Goal: Transaction & Acquisition: Purchase product/service

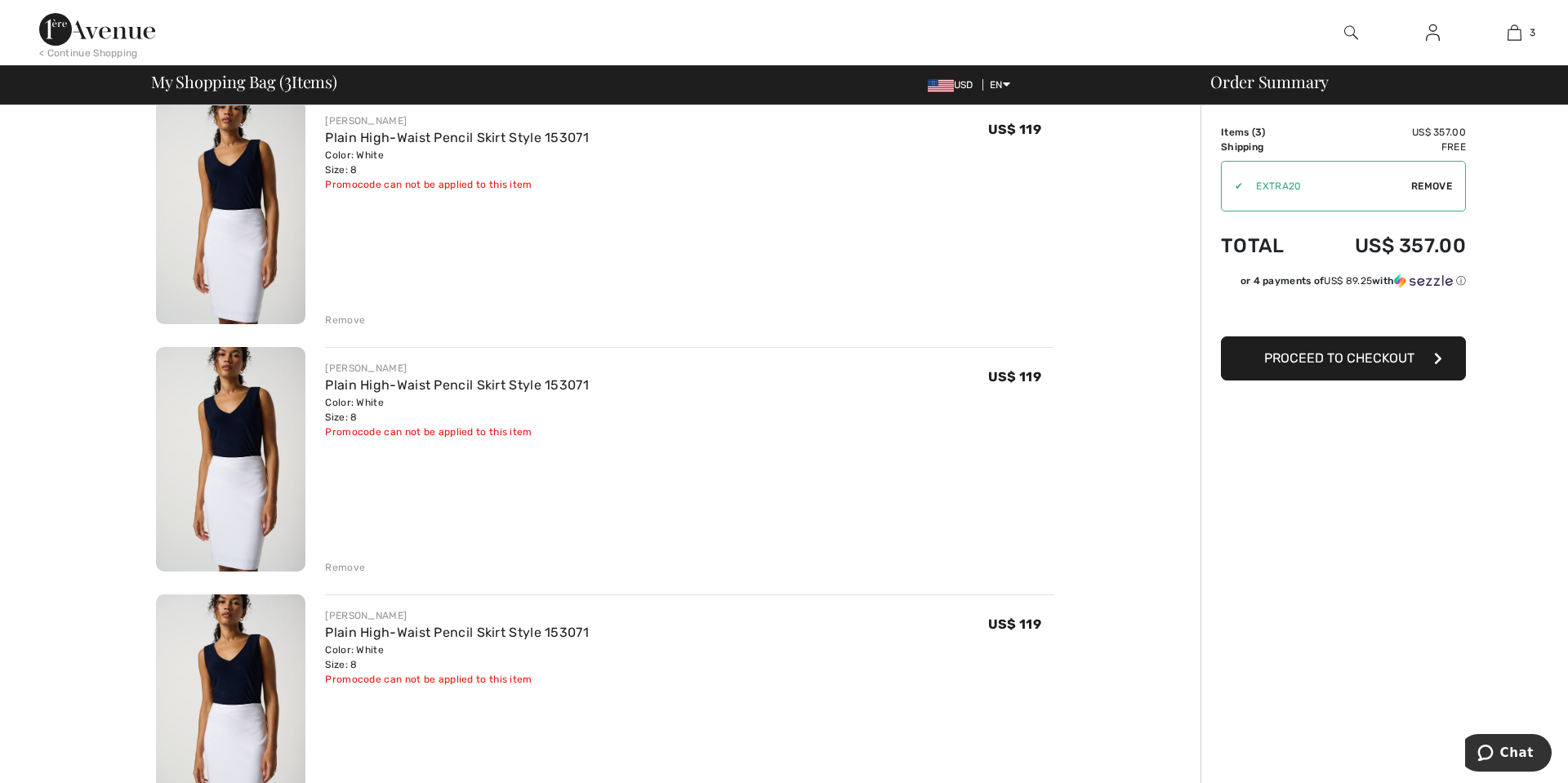
scroll to position [140, 0]
click at [347, 324] on div "Remove" at bounding box center [345, 319] width 40 height 15
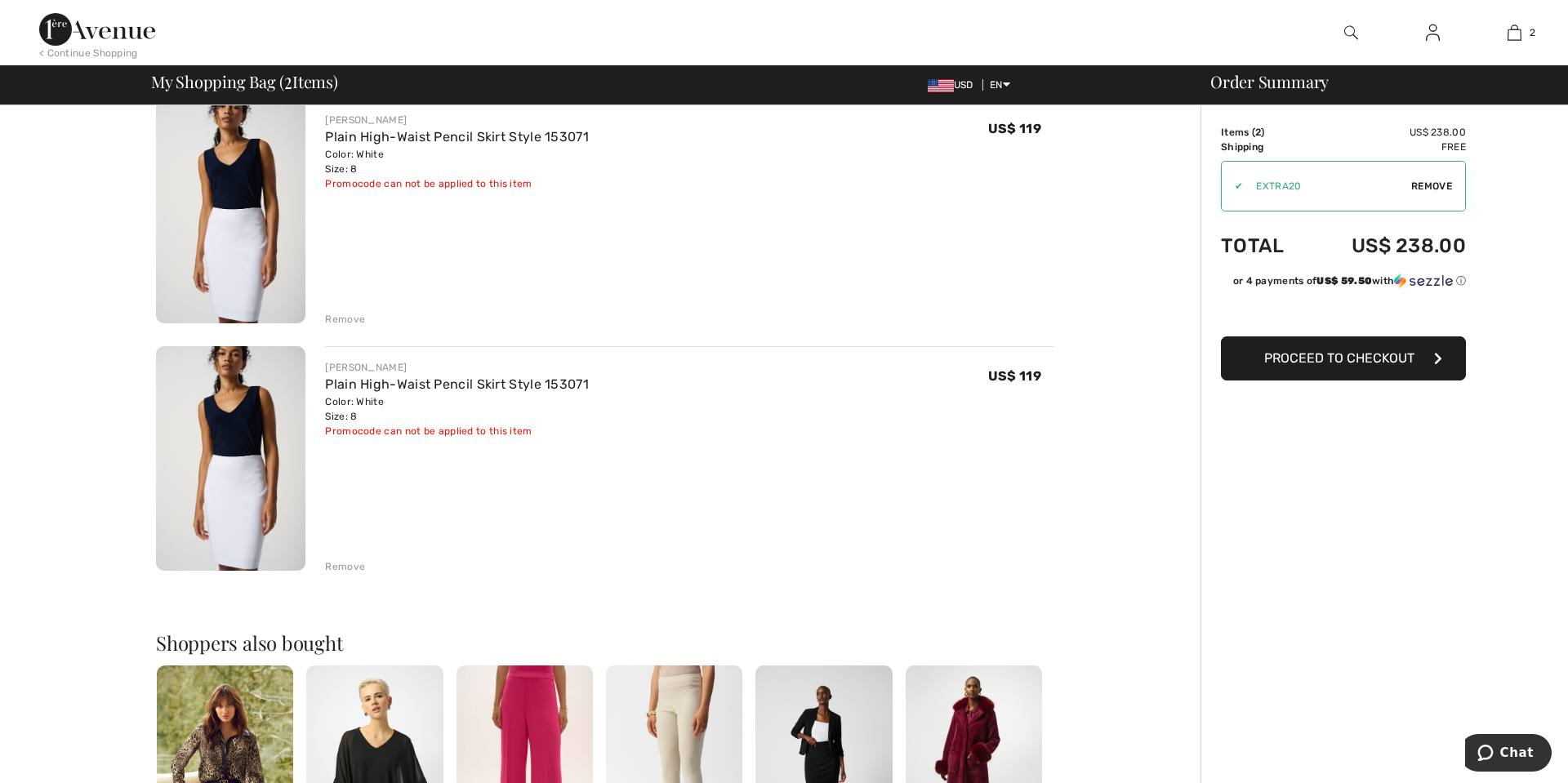
click at [344, 320] on div "Remove" at bounding box center [345, 319] width 40 height 15
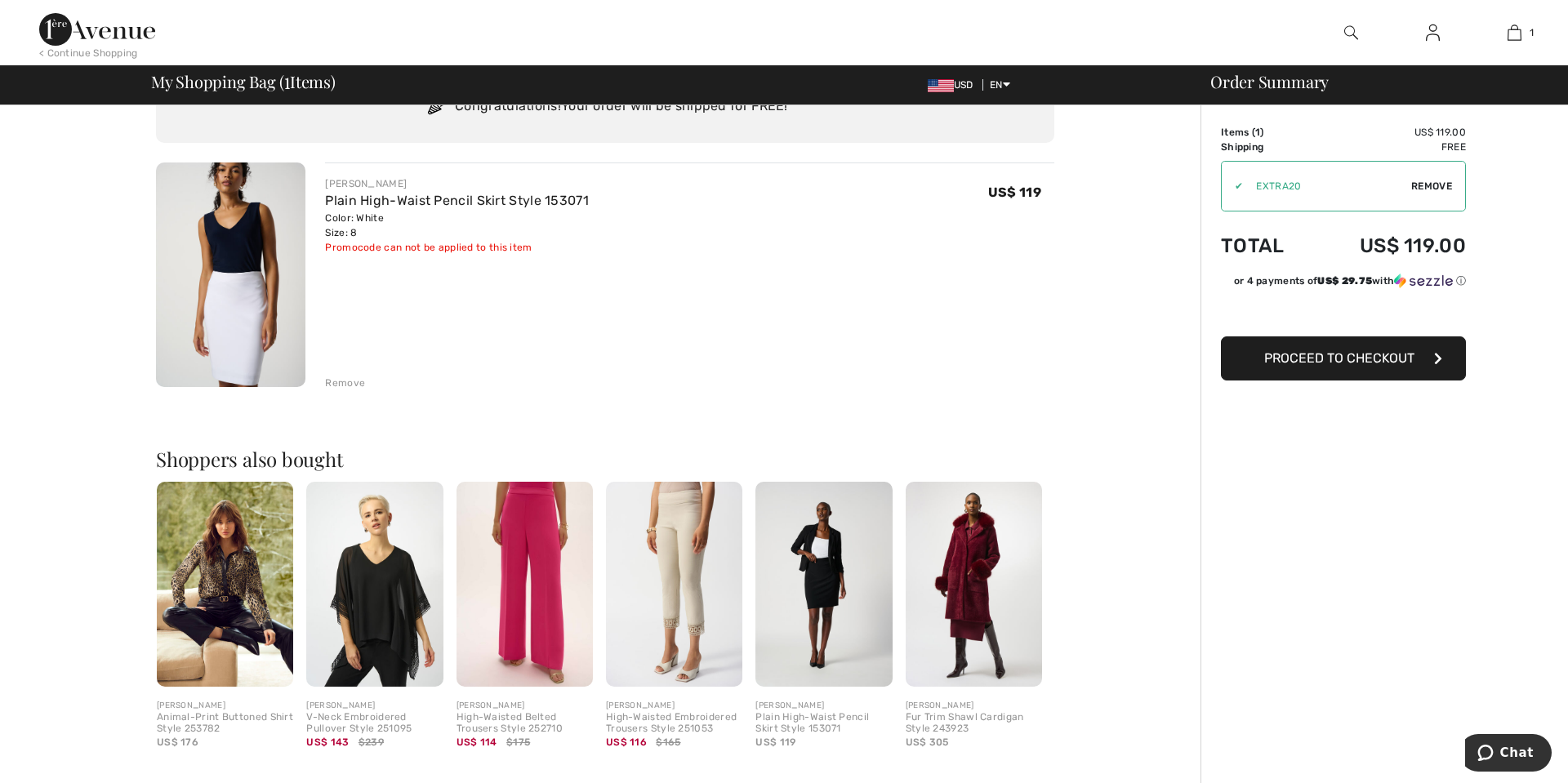
scroll to position [69, 0]
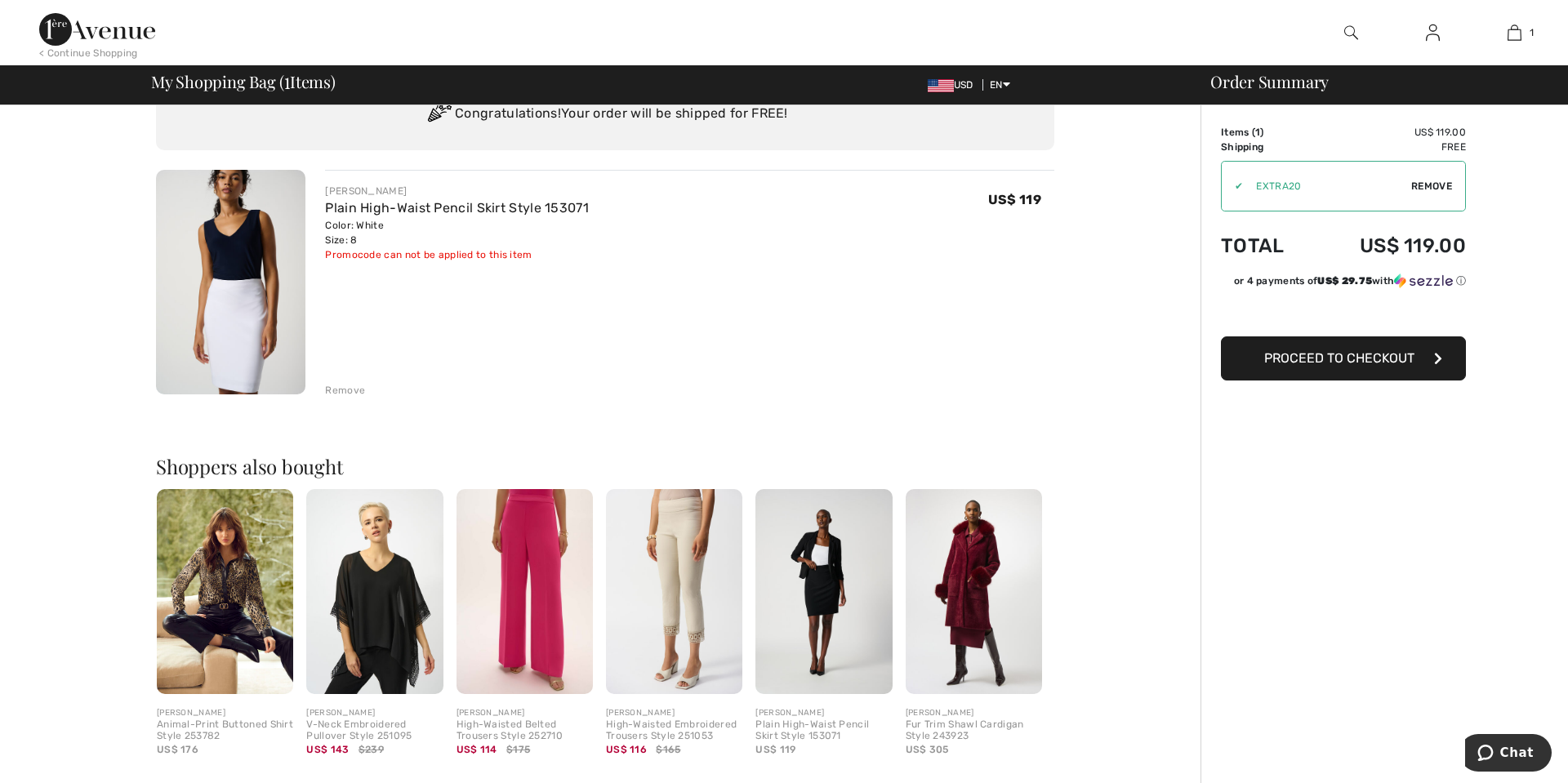
click at [1364, 359] on span "Proceed to Checkout" at bounding box center [1339, 358] width 150 height 16
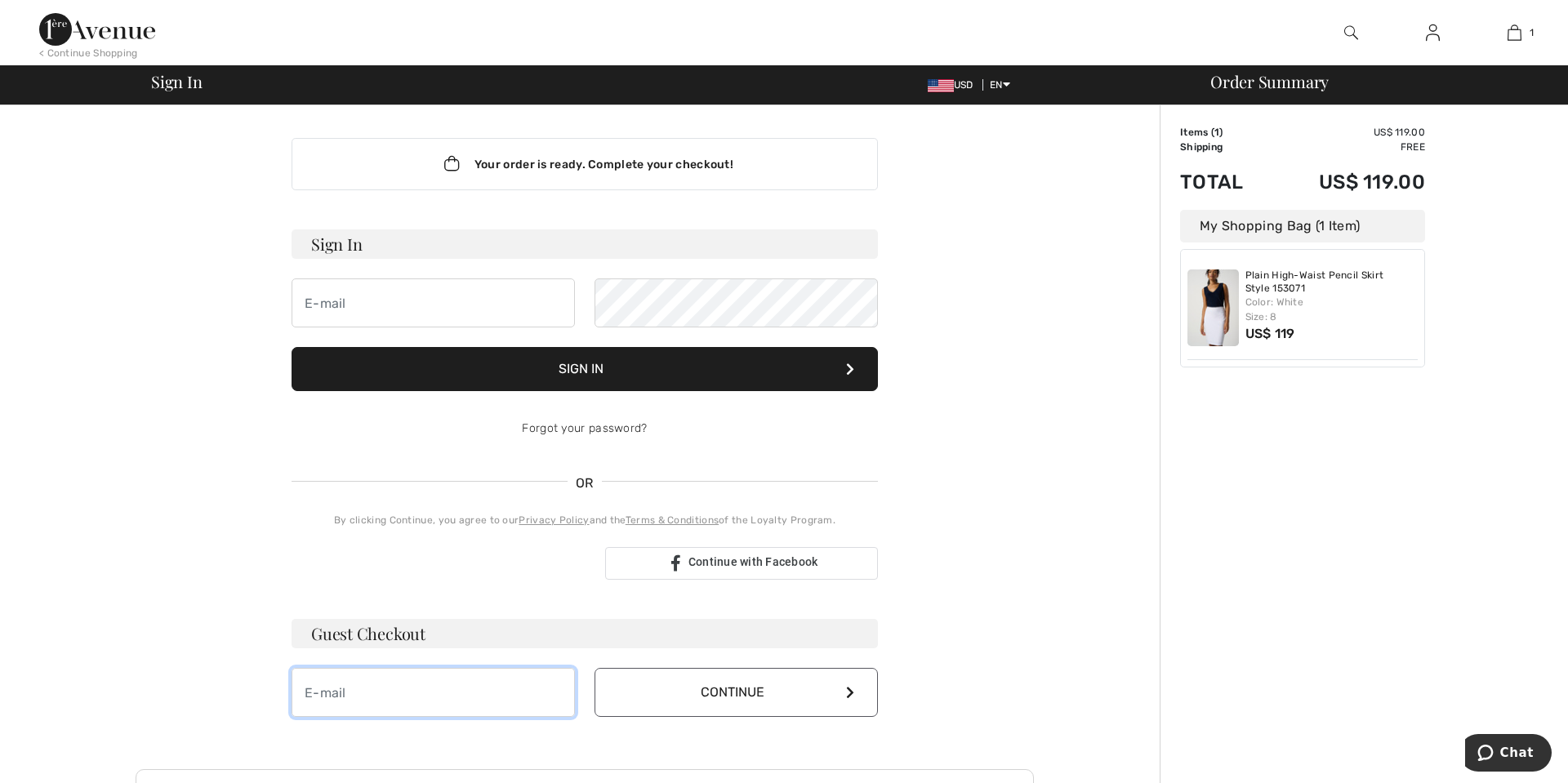
click at [395, 674] on input "email" at bounding box center [434, 692] width 284 height 49
type input "[EMAIL_ADDRESS][DOMAIN_NAME]"
click at [706, 695] on button "Continue" at bounding box center [736, 692] width 284 height 49
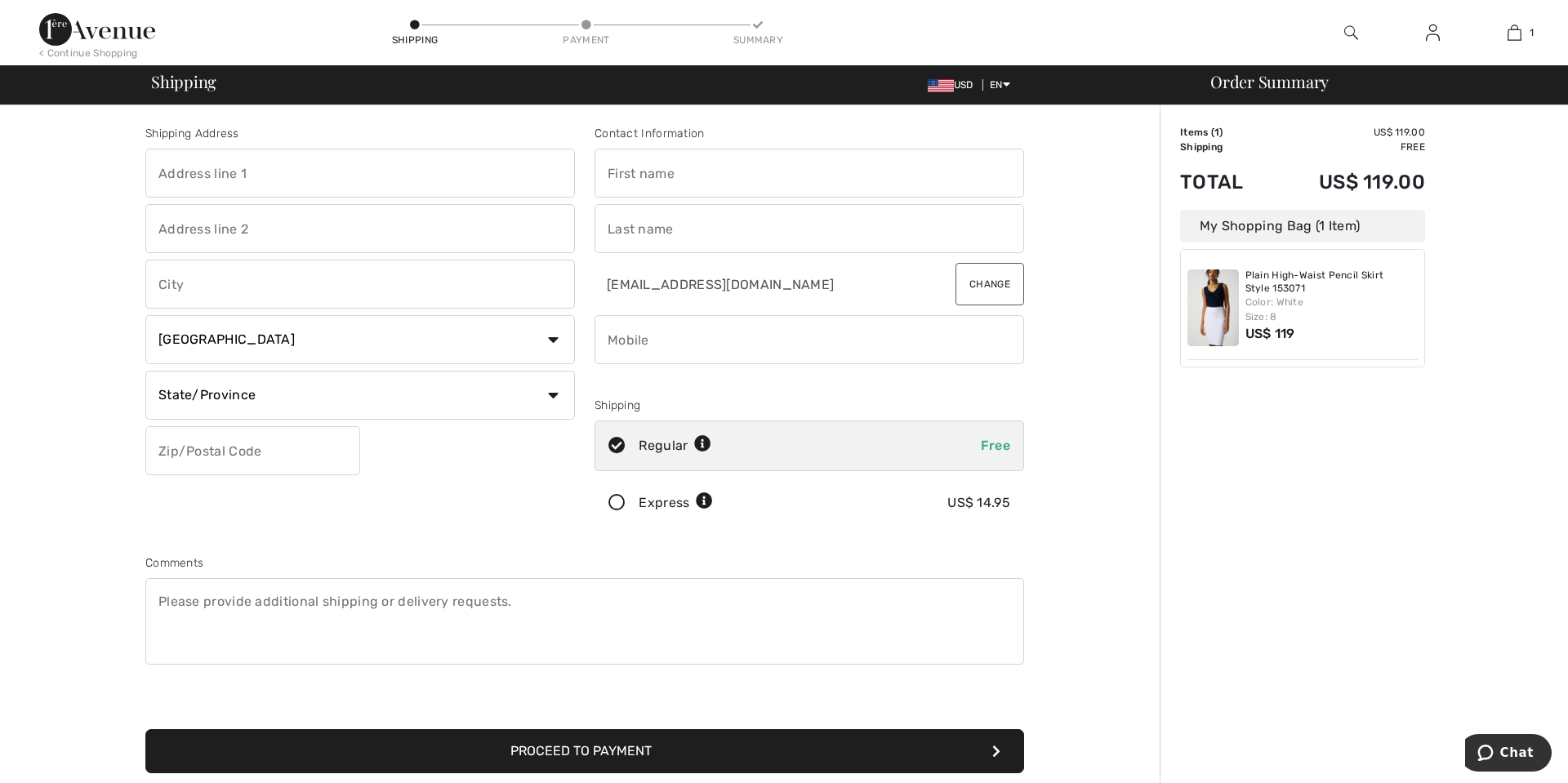
click at [209, 173] on input "text" at bounding box center [359, 173] width 430 height 49
type input "[STREET_ADDRESS]"
click at [190, 270] on input "text" at bounding box center [359, 284] width 430 height 49
type input "Greenwood"
click at [227, 329] on select "Country Canada United States Afghanistan Aland Islands Albania Algeria American…" at bounding box center [359, 339] width 430 height 49
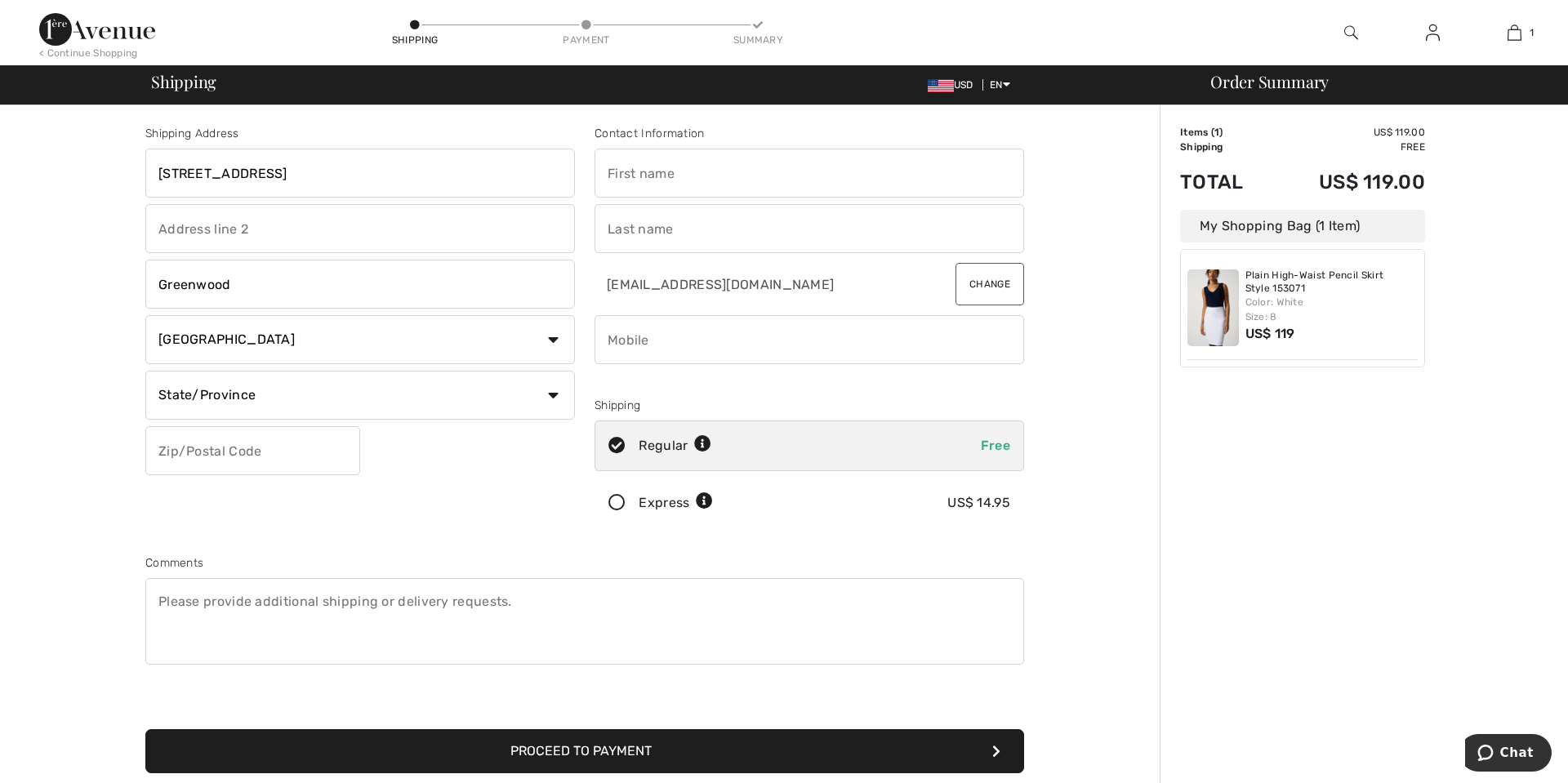
select select "US"
click at [145, 315] on select "Country Canada United States Afghanistan Aland Islands Albania Algeria American…" at bounding box center [359, 339] width 430 height 49
click at [349, 386] on select "State/Province Alabama Alaska American Samoa Arizona Arkansas California Colora…" at bounding box center [359, 395] width 430 height 49
select select "SC"
click at [145, 371] on select "State/Province Alabama Alaska American Samoa Arizona Arkansas California Colora…" at bounding box center [359, 395] width 430 height 49
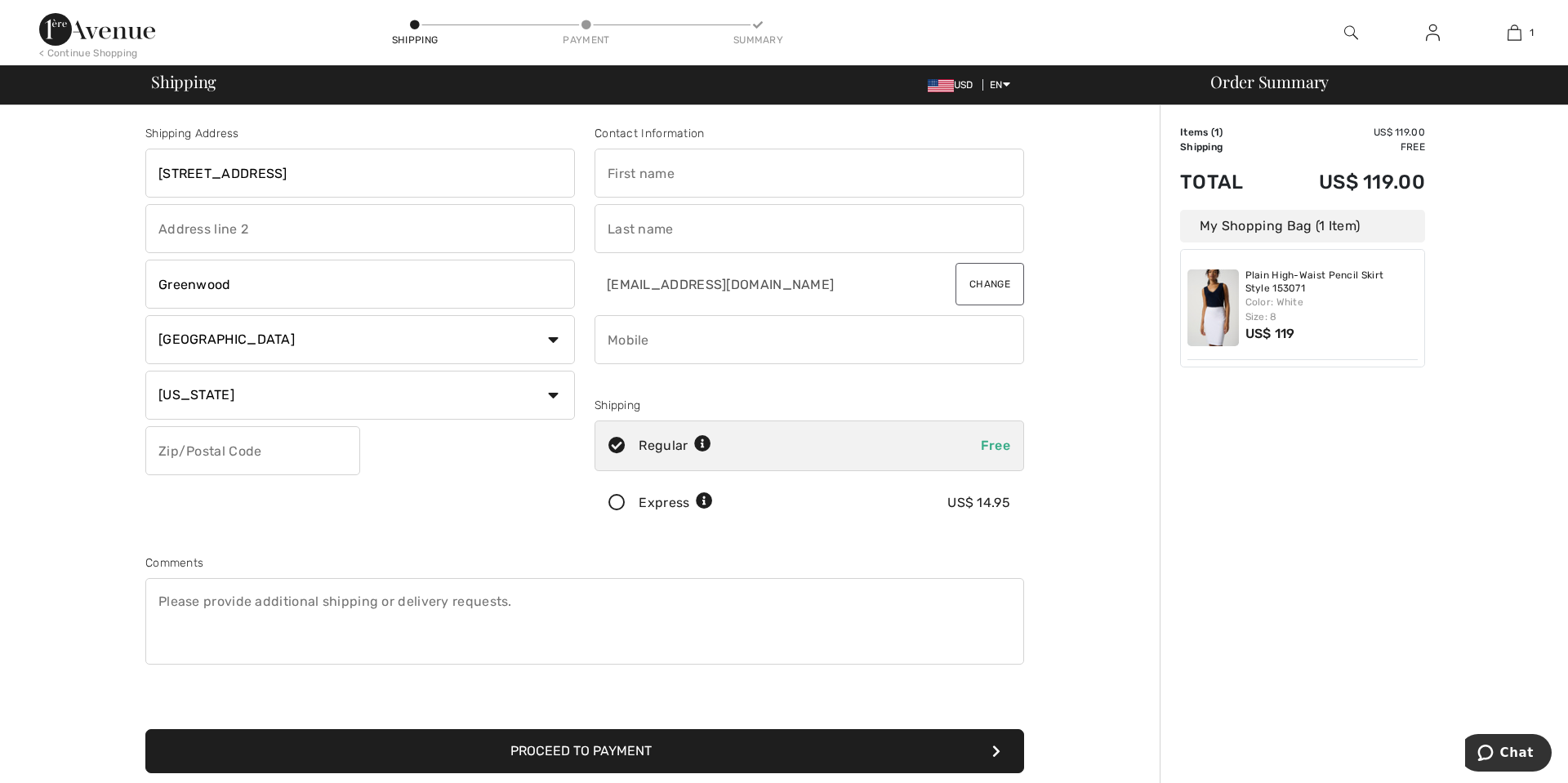
click at [226, 441] on input "text" at bounding box center [253, 450] width 215 height 49
type input "29646"
click at [636, 178] on input "text" at bounding box center [809, 173] width 430 height 49
type input "Deborah"
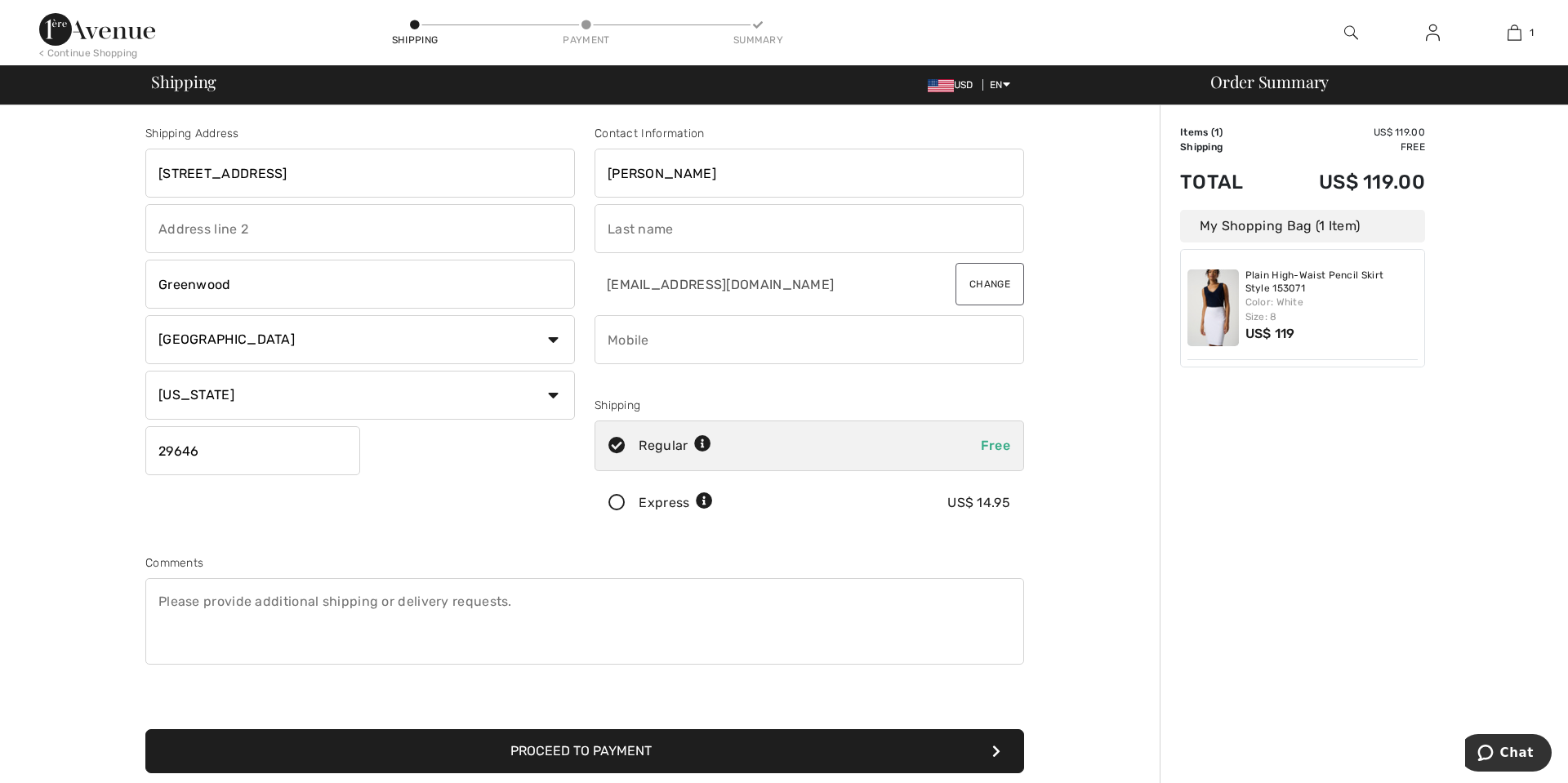
click at [633, 218] on input "text" at bounding box center [809, 228] width 430 height 49
type input "Burdette"
click at [682, 324] on input "phone" at bounding box center [809, 339] width 430 height 49
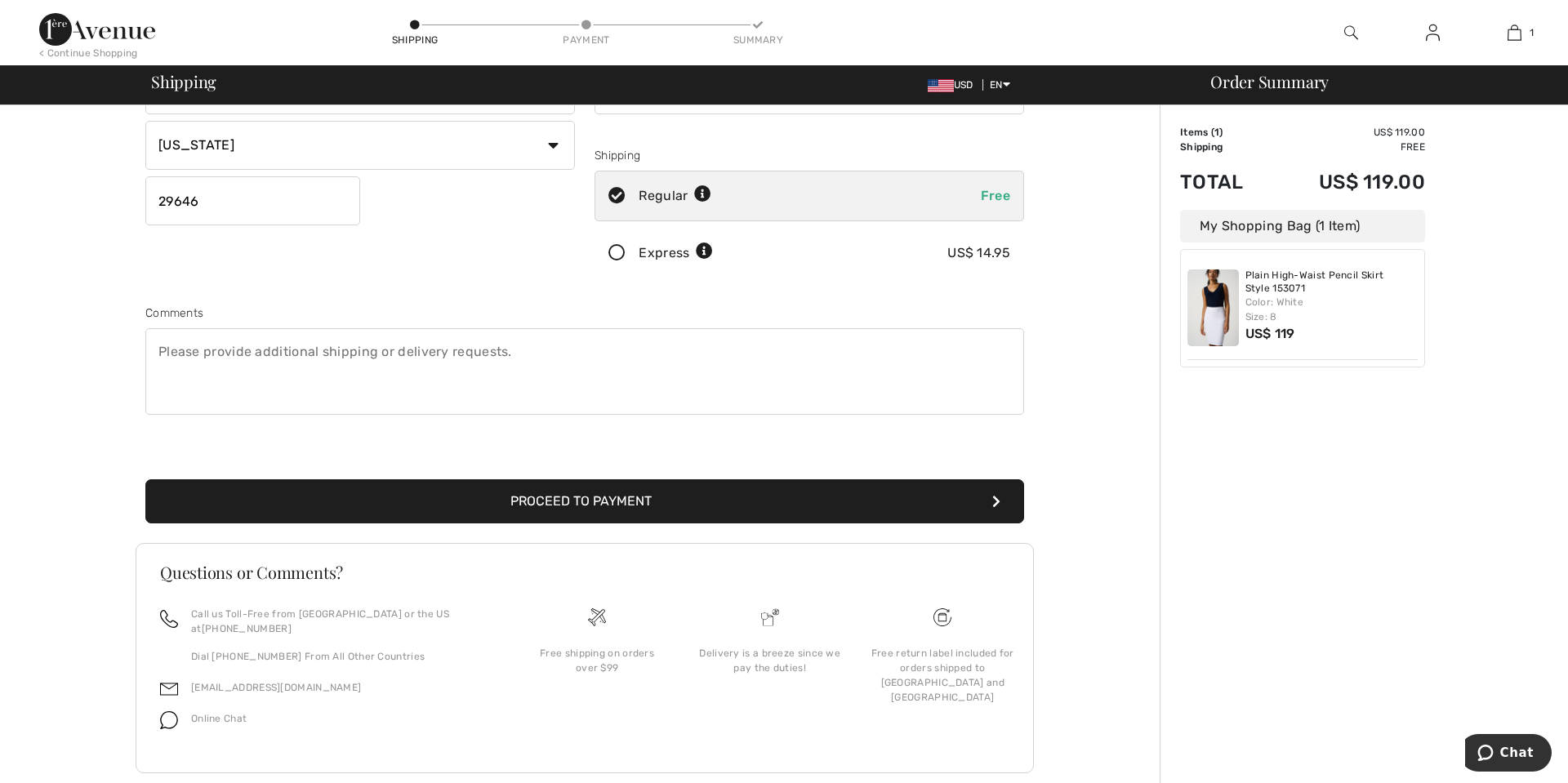
scroll to position [255, 0]
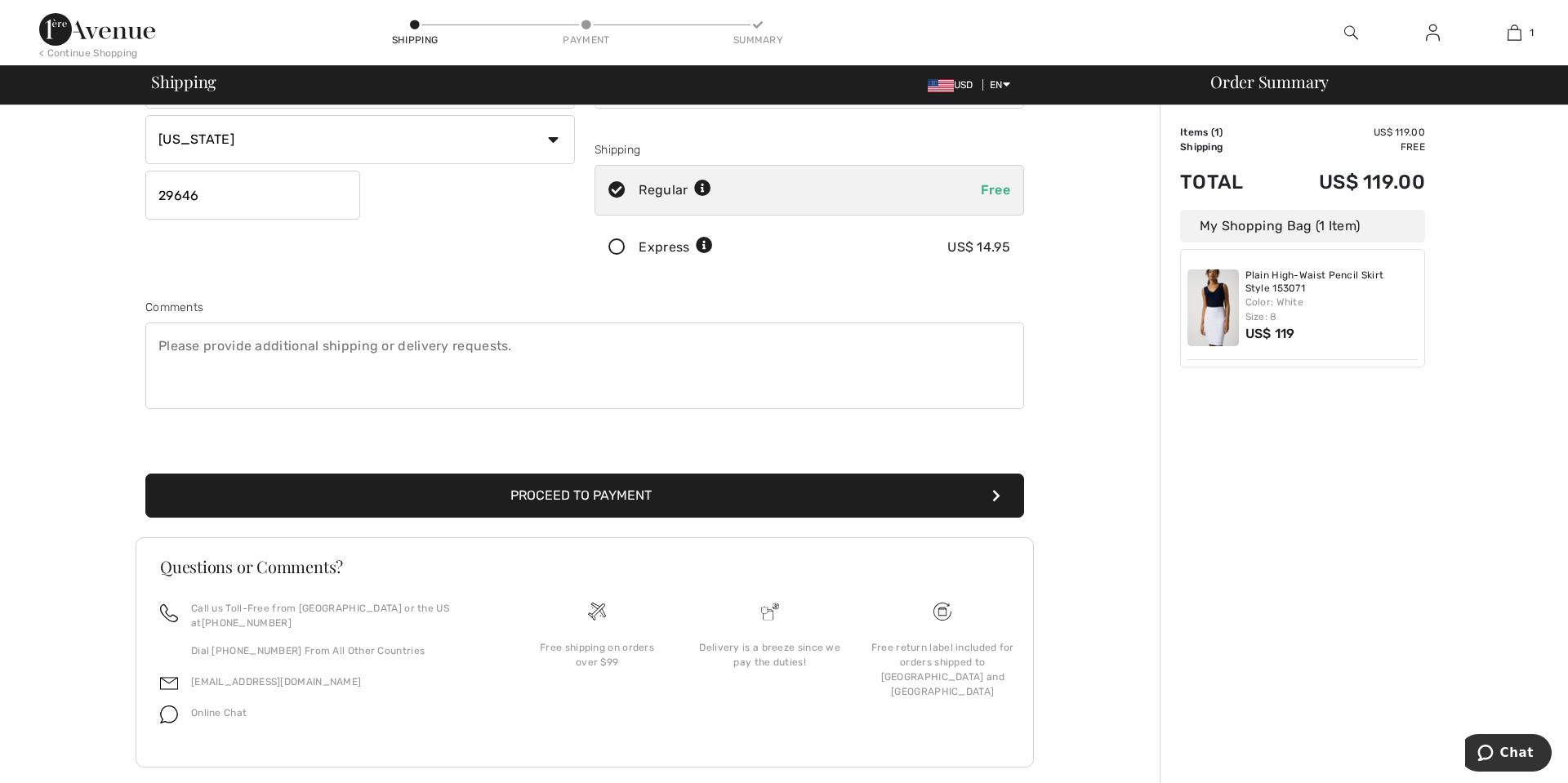
type input "8645544999"
click at [682, 491] on button "Proceed to Payment" at bounding box center [585, 495] width 879 height 44
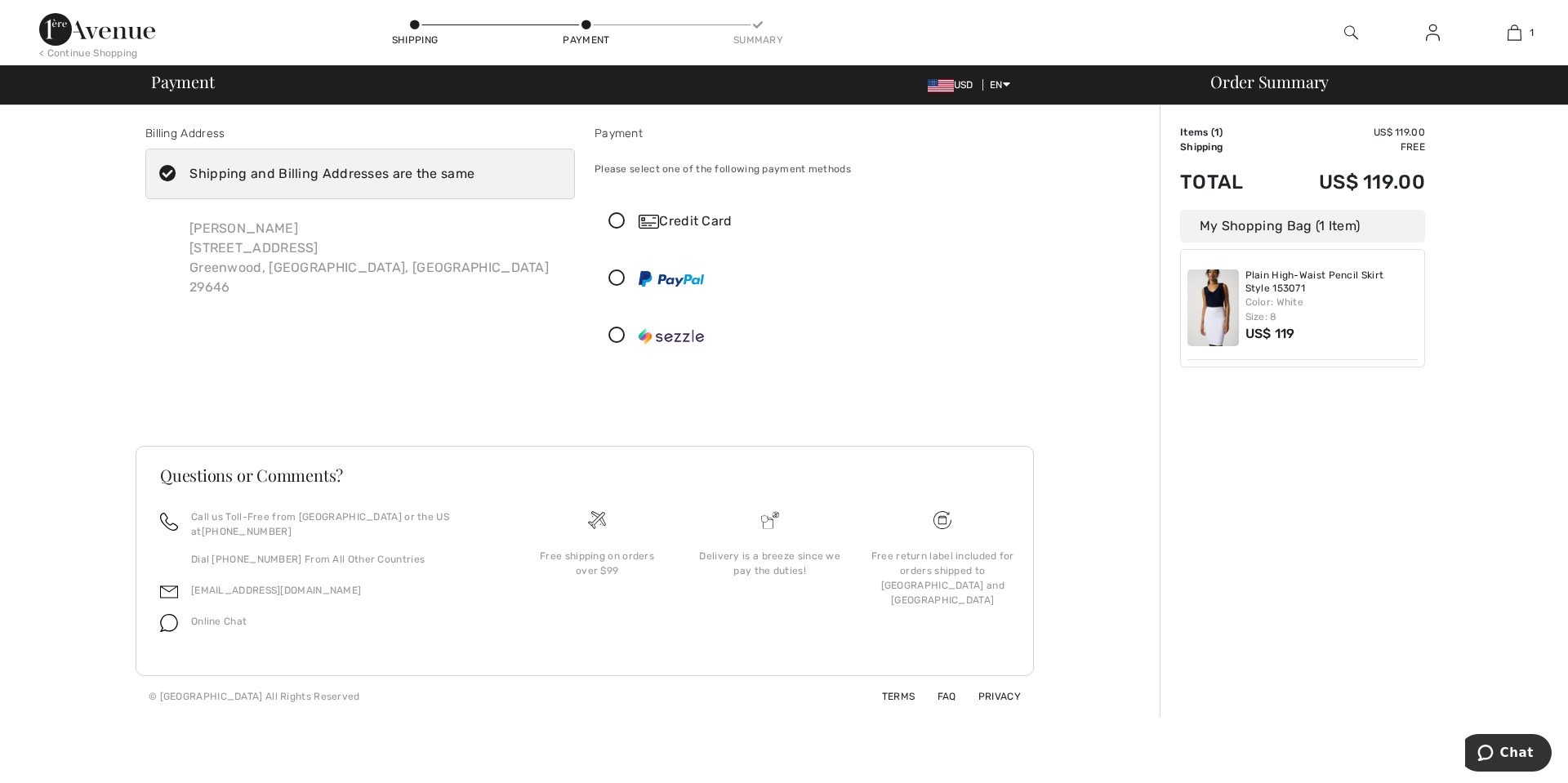
click at [619, 218] on icon at bounding box center [617, 222] width 43 height 18
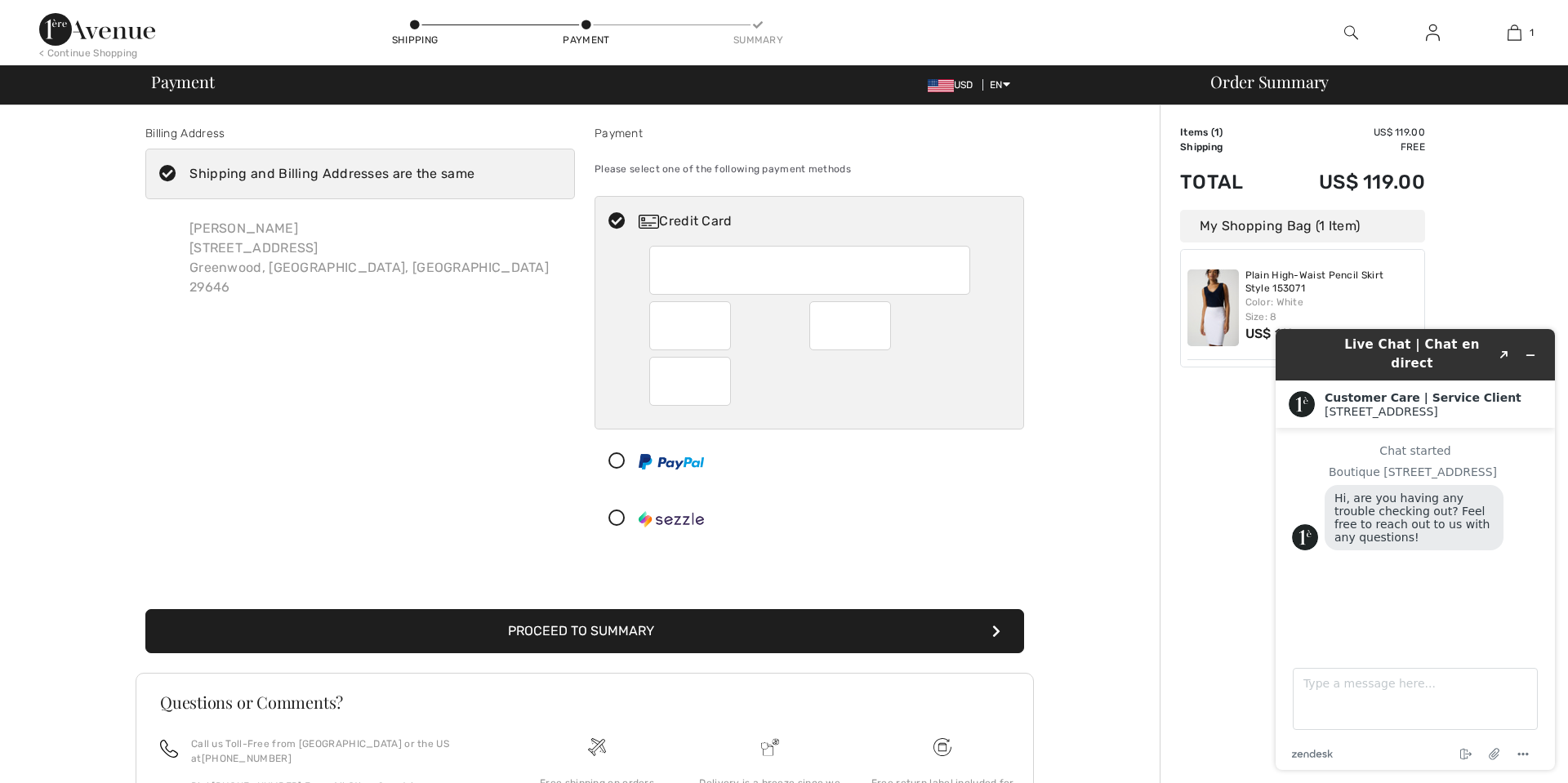
click at [601, 633] on button "Proceed to Summary" at bounding box center [585, 631] width 879 height 44
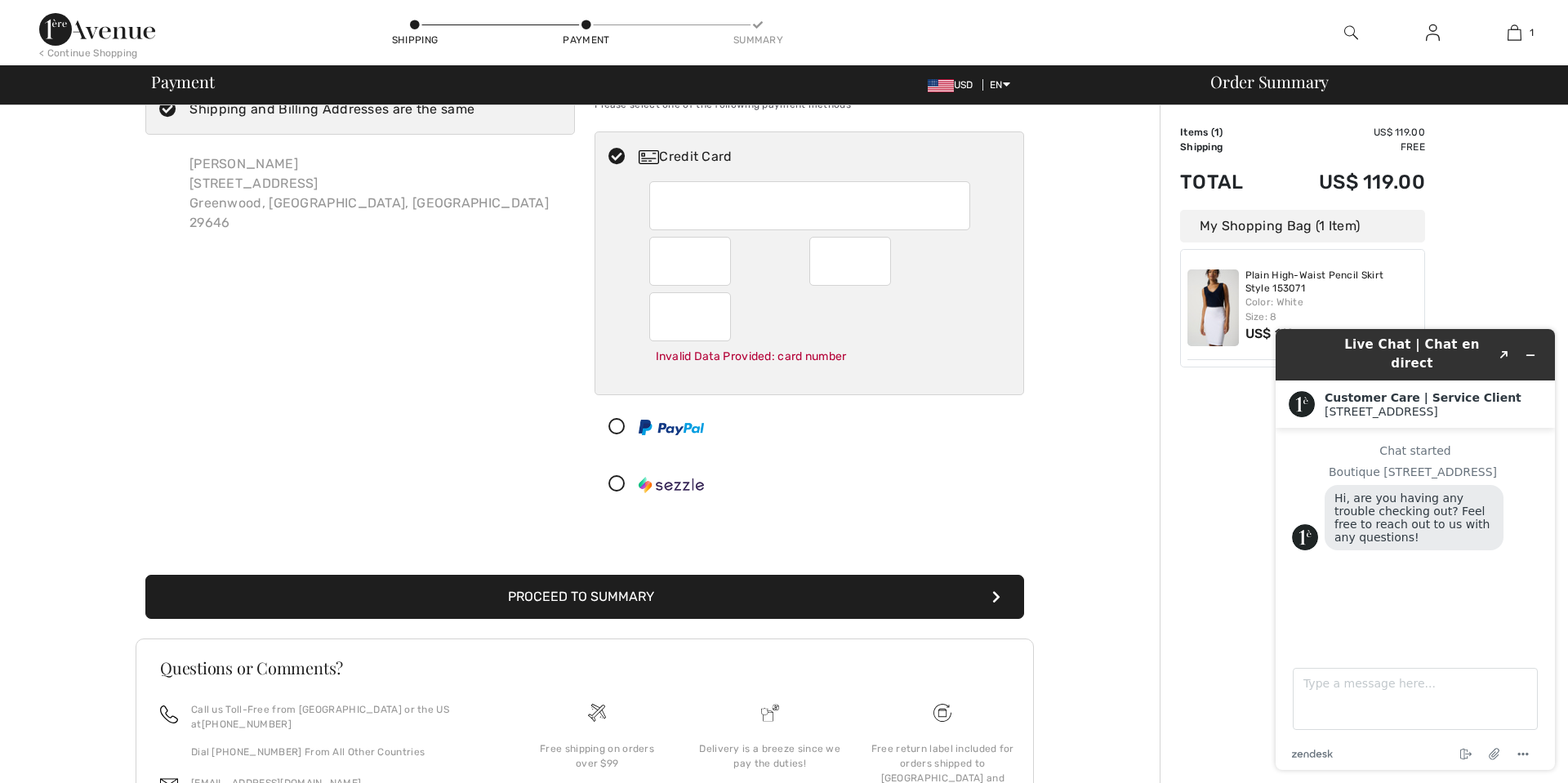
scroll to position [65, 0]
click at [585, 595] on button "Proceed to Summary" at bounding box center [585, 595] width 879 height 44
click at [994, 599] on icon "submit" at bounding box center [997, 596] width 8 height 13
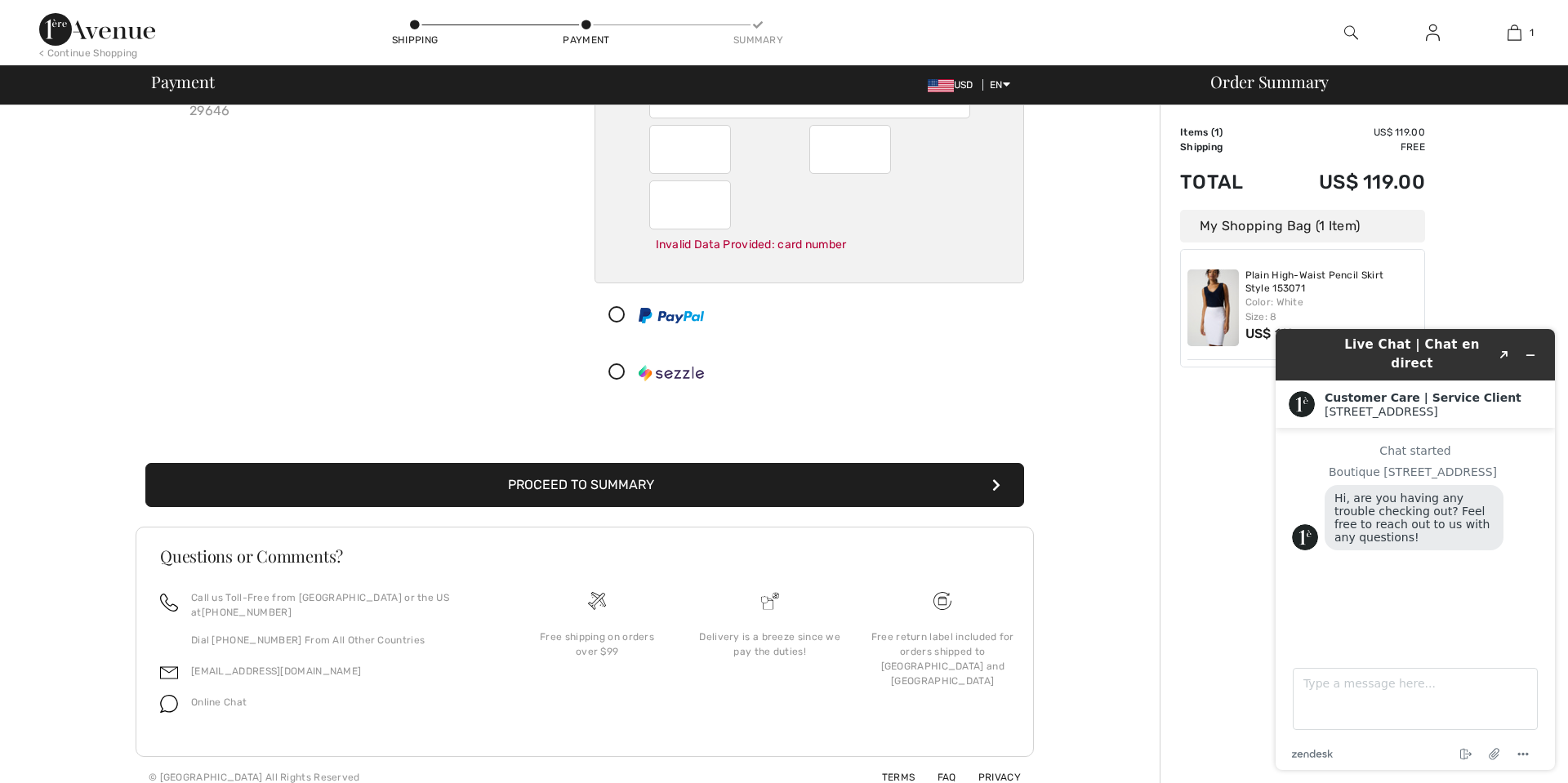
scroll to position [0, 0]
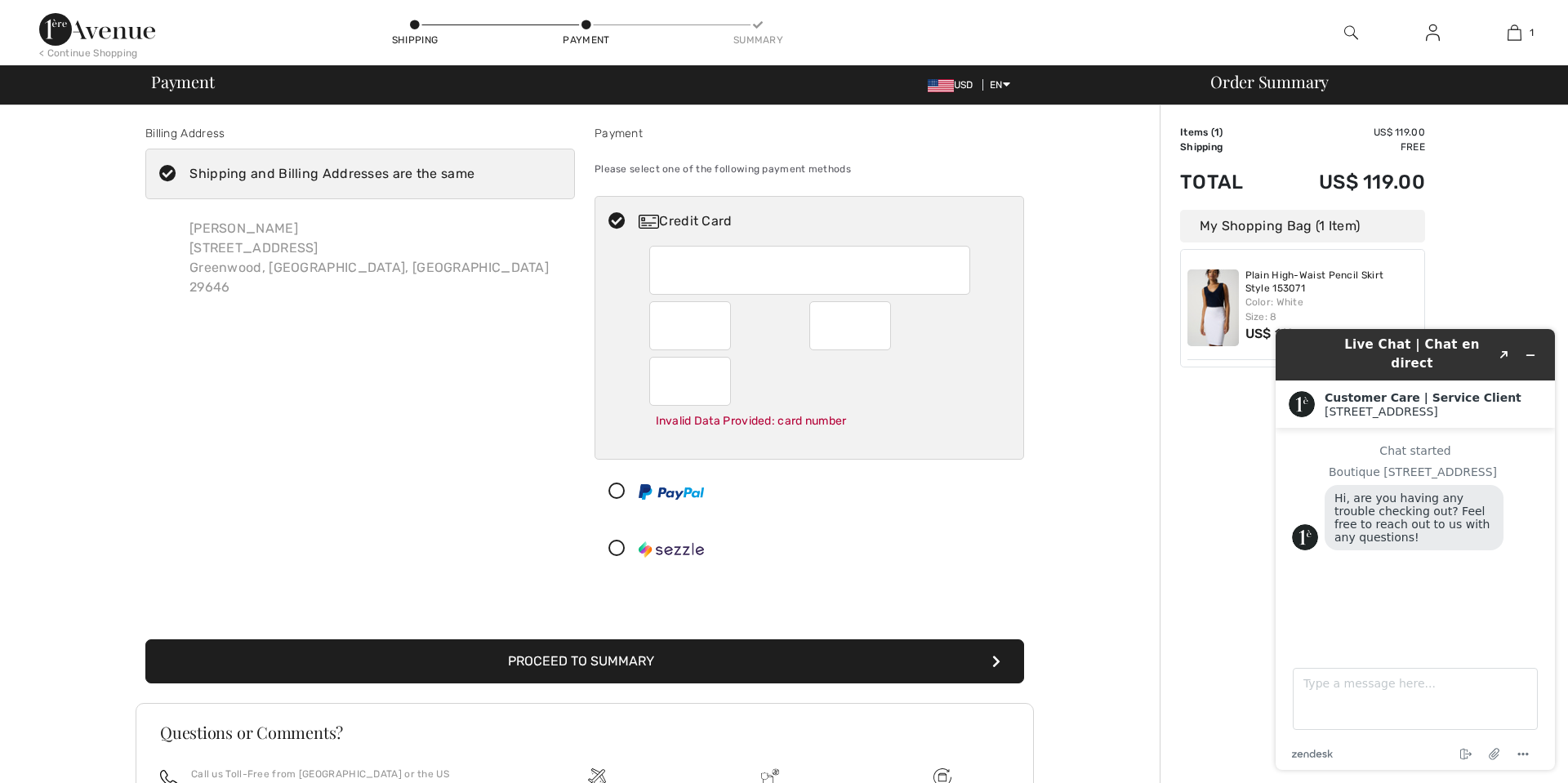
click at [657, 665] on button "Proceed to Summary" at bounding box center [585, 661] width 879 height 44
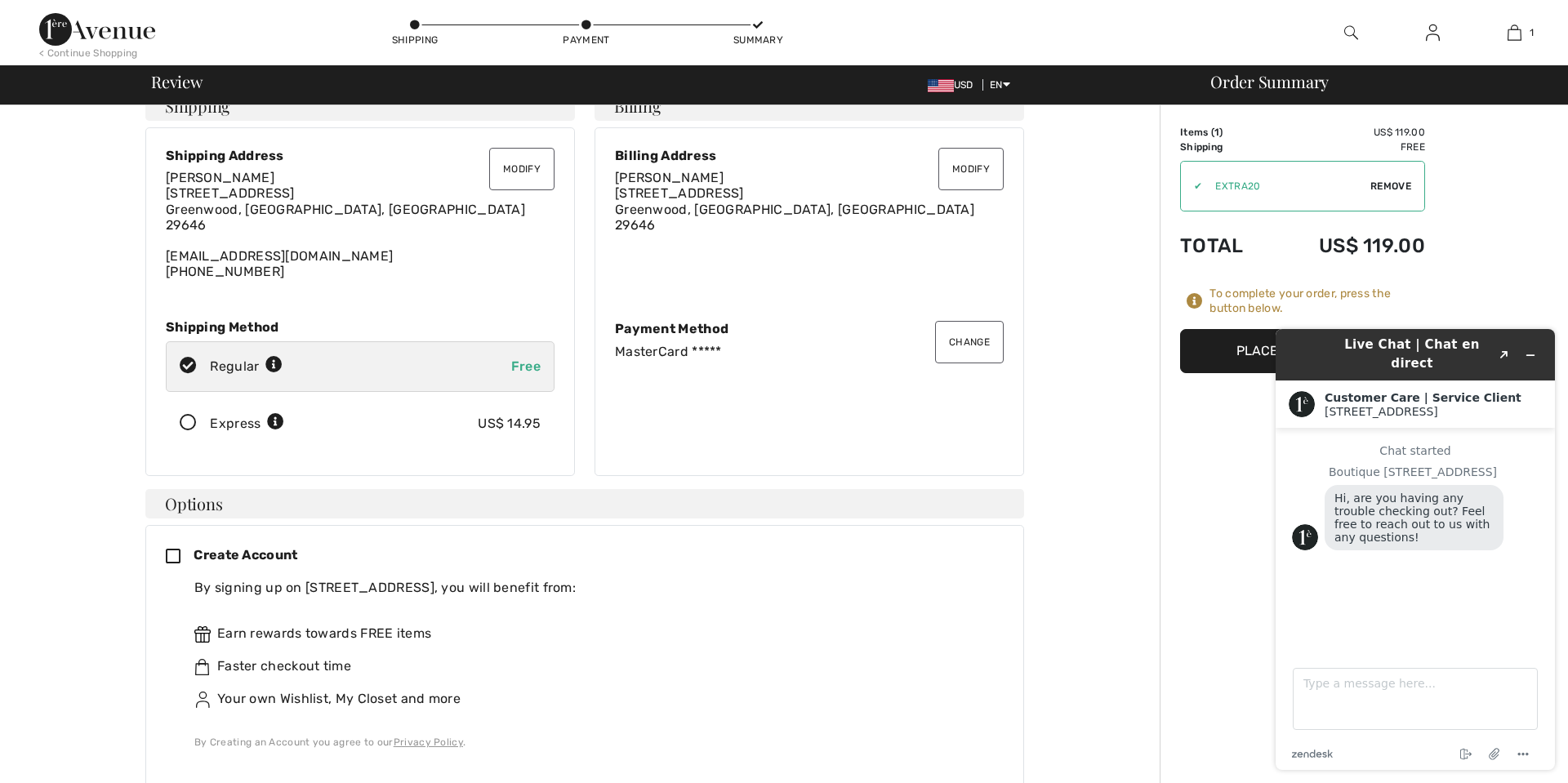
scroll to position [28, 0]
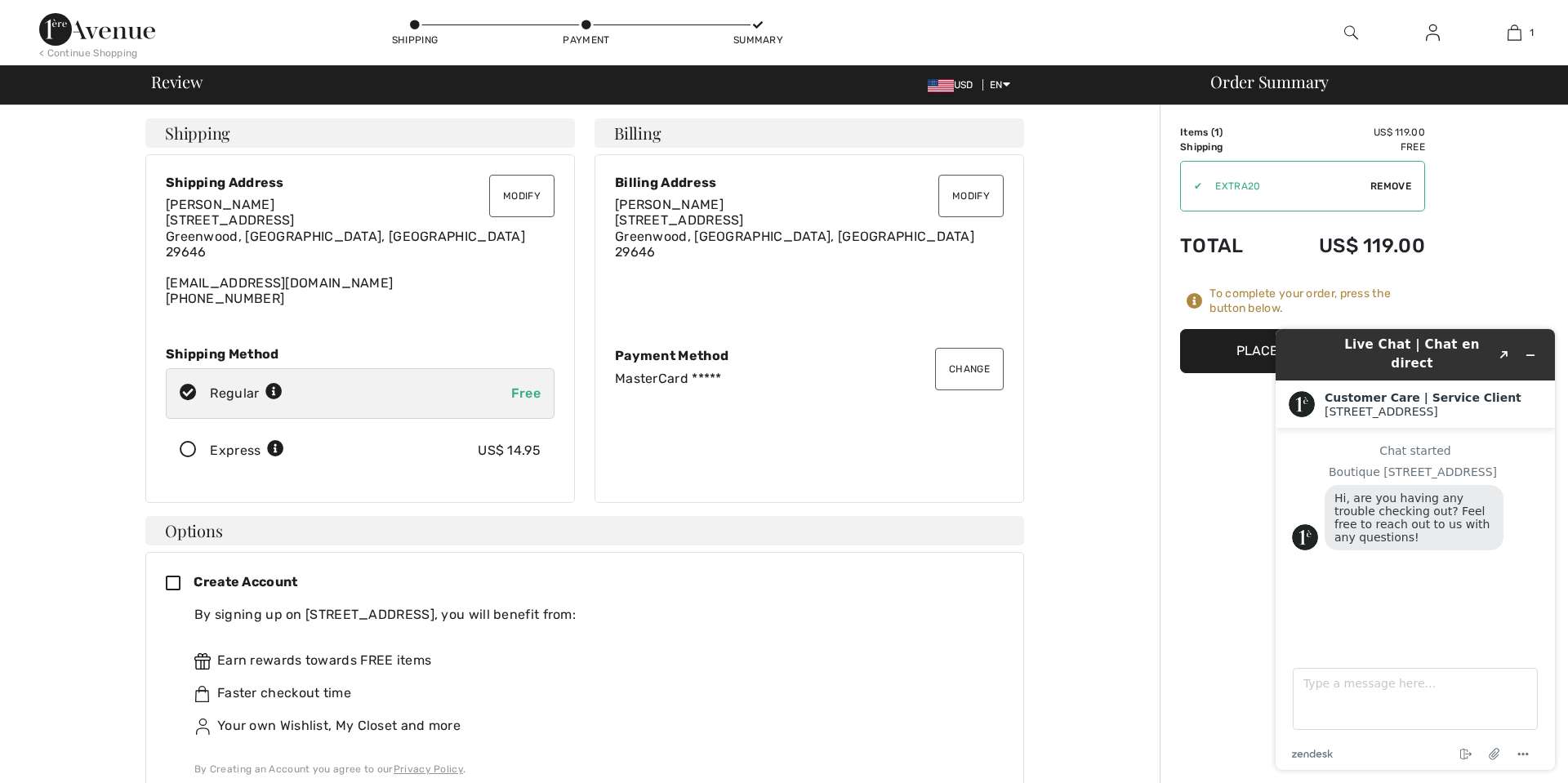
click at [1244, 347] on button "Place Your Order" at bounding box center [1303, 351] width 245 height 44
click at [1530, 344] on button "Minimize widget" at bounding box center [1530, 354] width 26 height 23
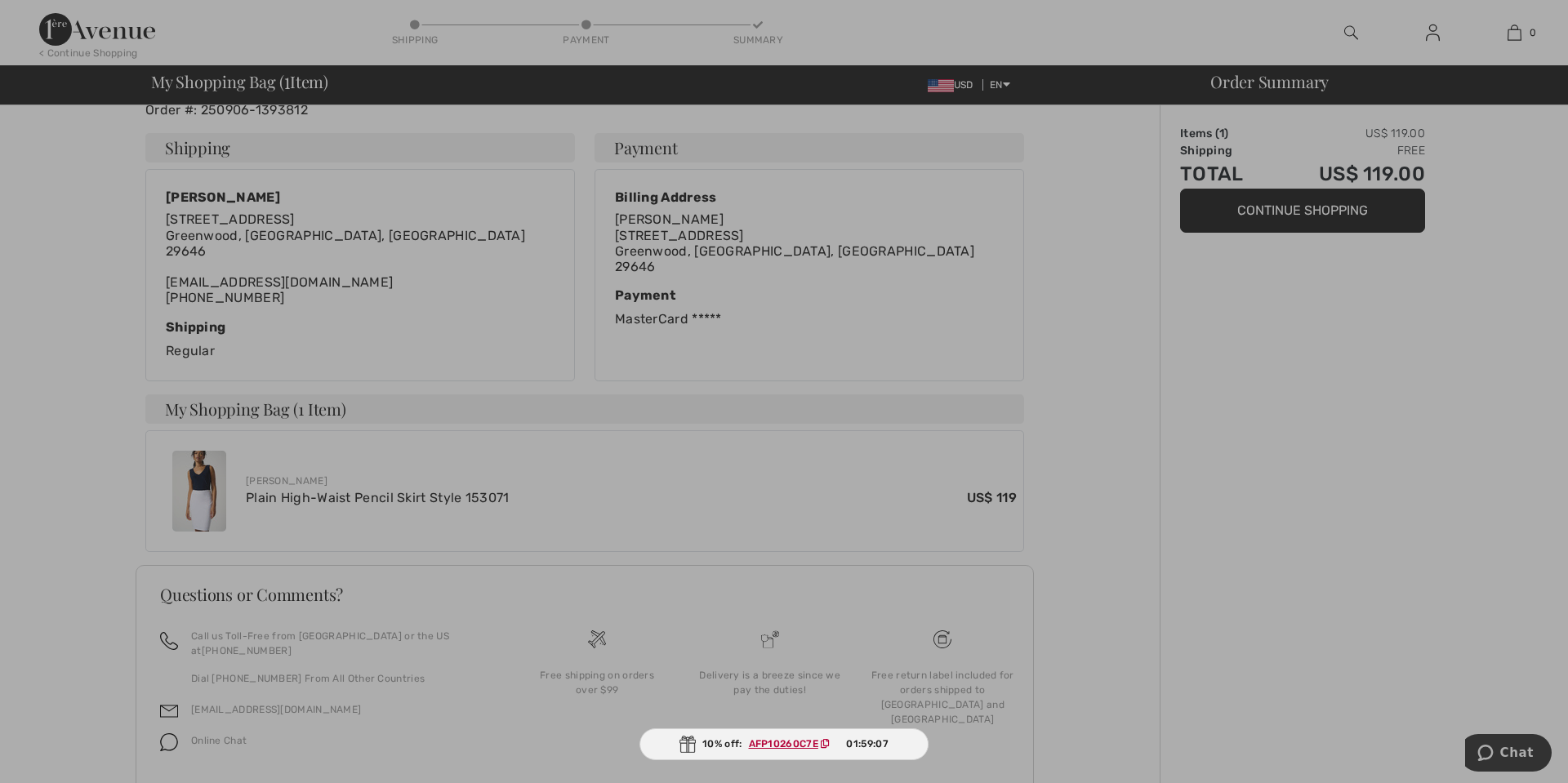
scroll to position [306, 0]
